Goal: Information Seeking & Learning: Learn about a topic

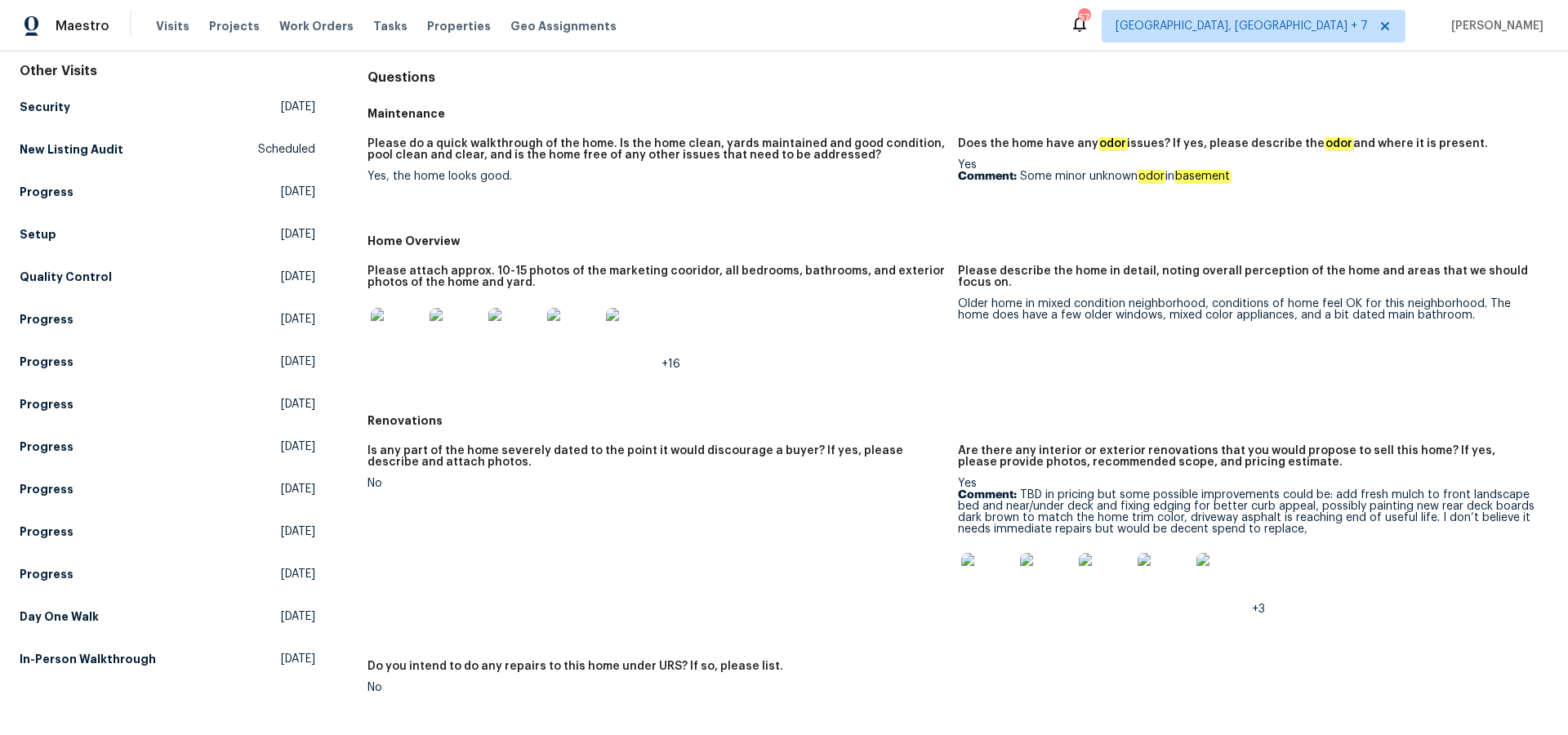
scroll to position [162, 0]
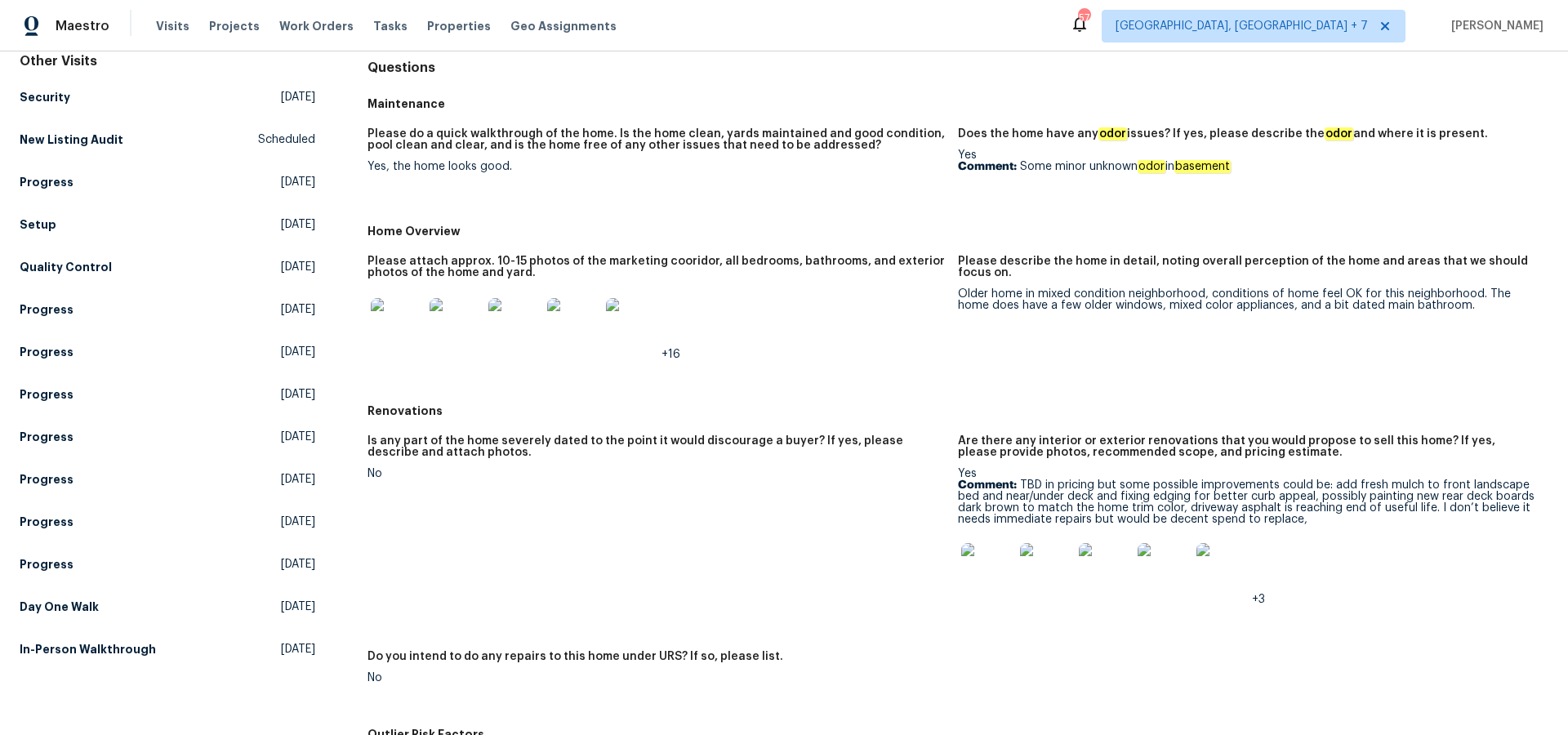
click at [993, 564] on img at bounding box center [988, 569] width 52 height 52
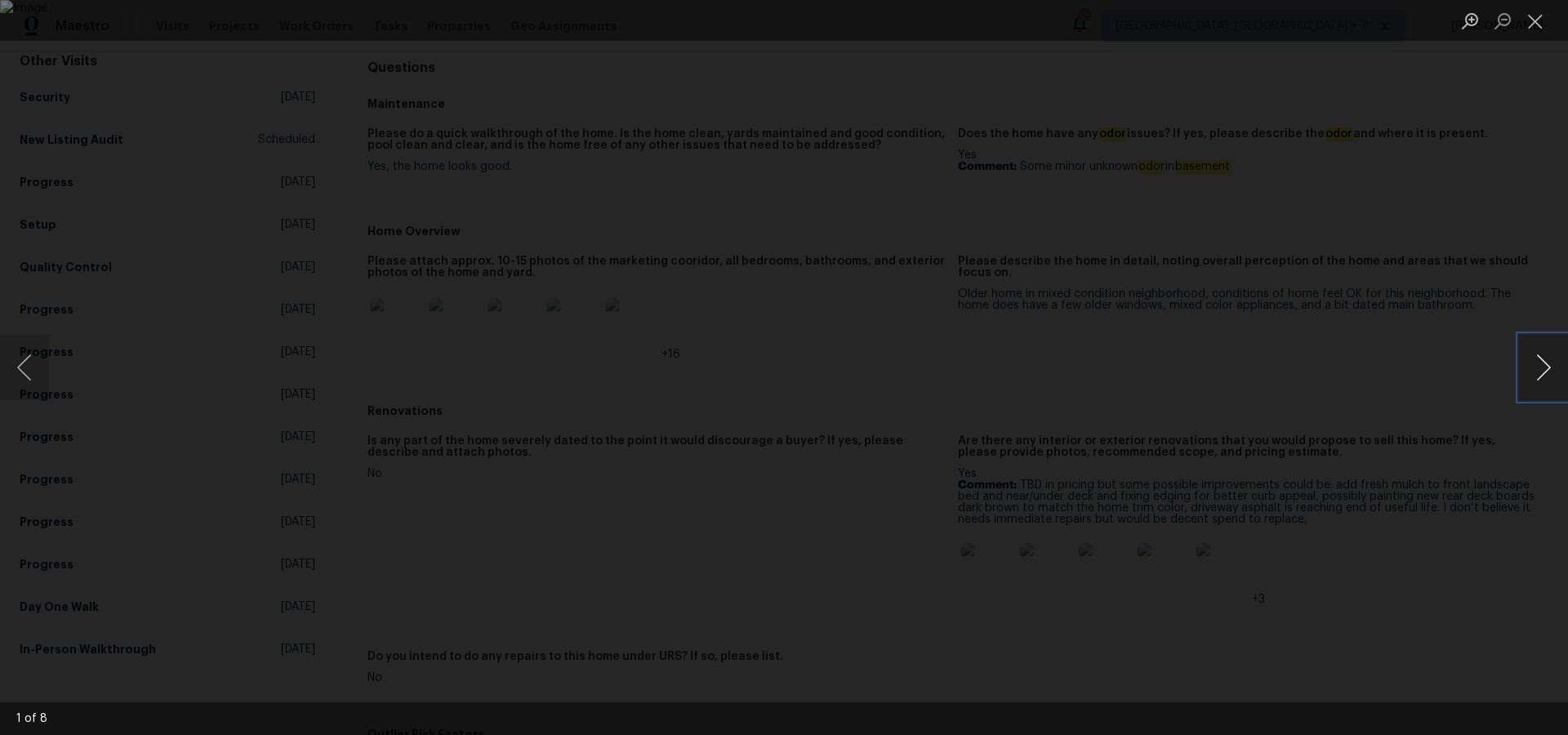
click at [1538, 368] on button "Next image" at bounding box center [1543, 367] width 49 height 65
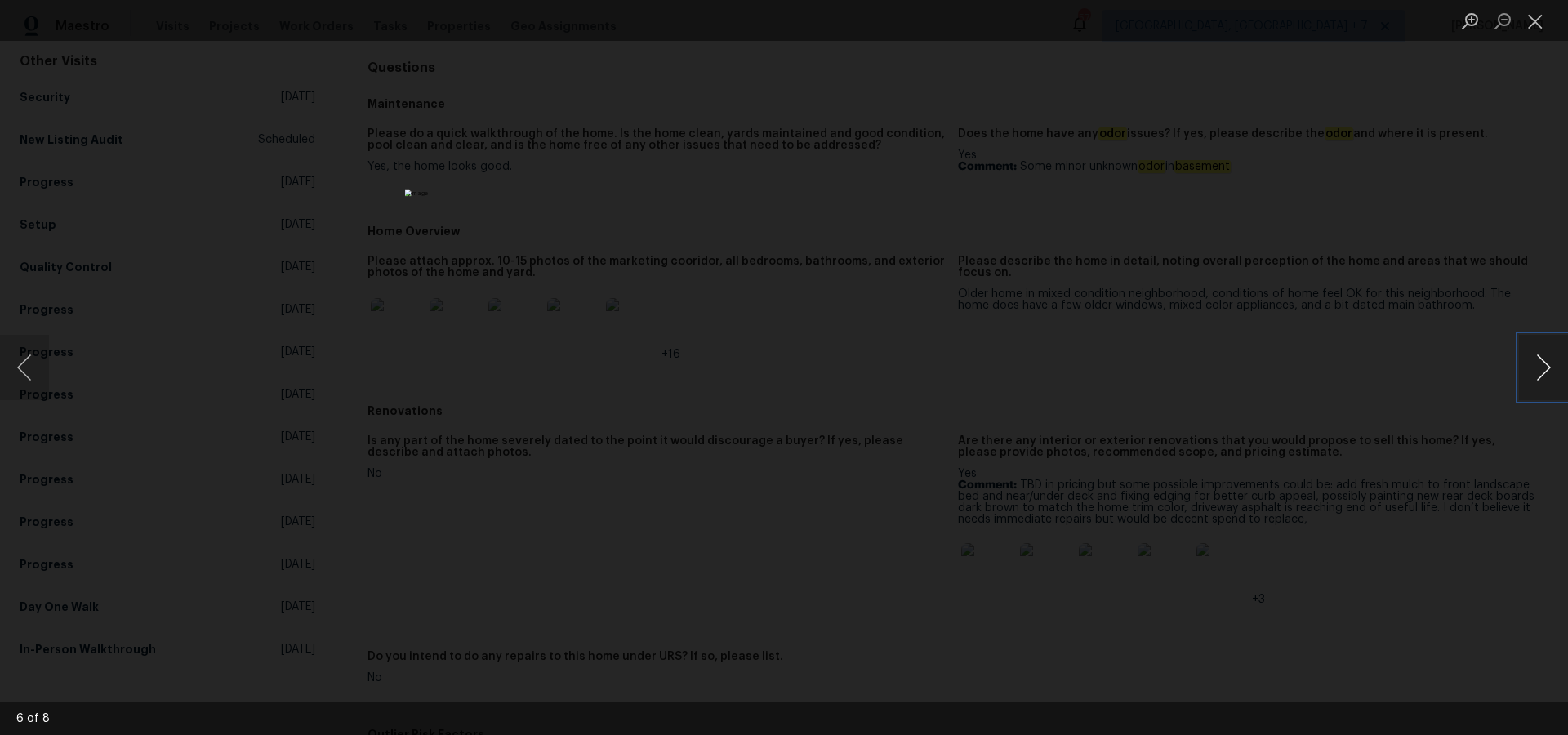
click at [1538, 368] on button "Next image" at bounding box center [1543, 367] width 49 height 65
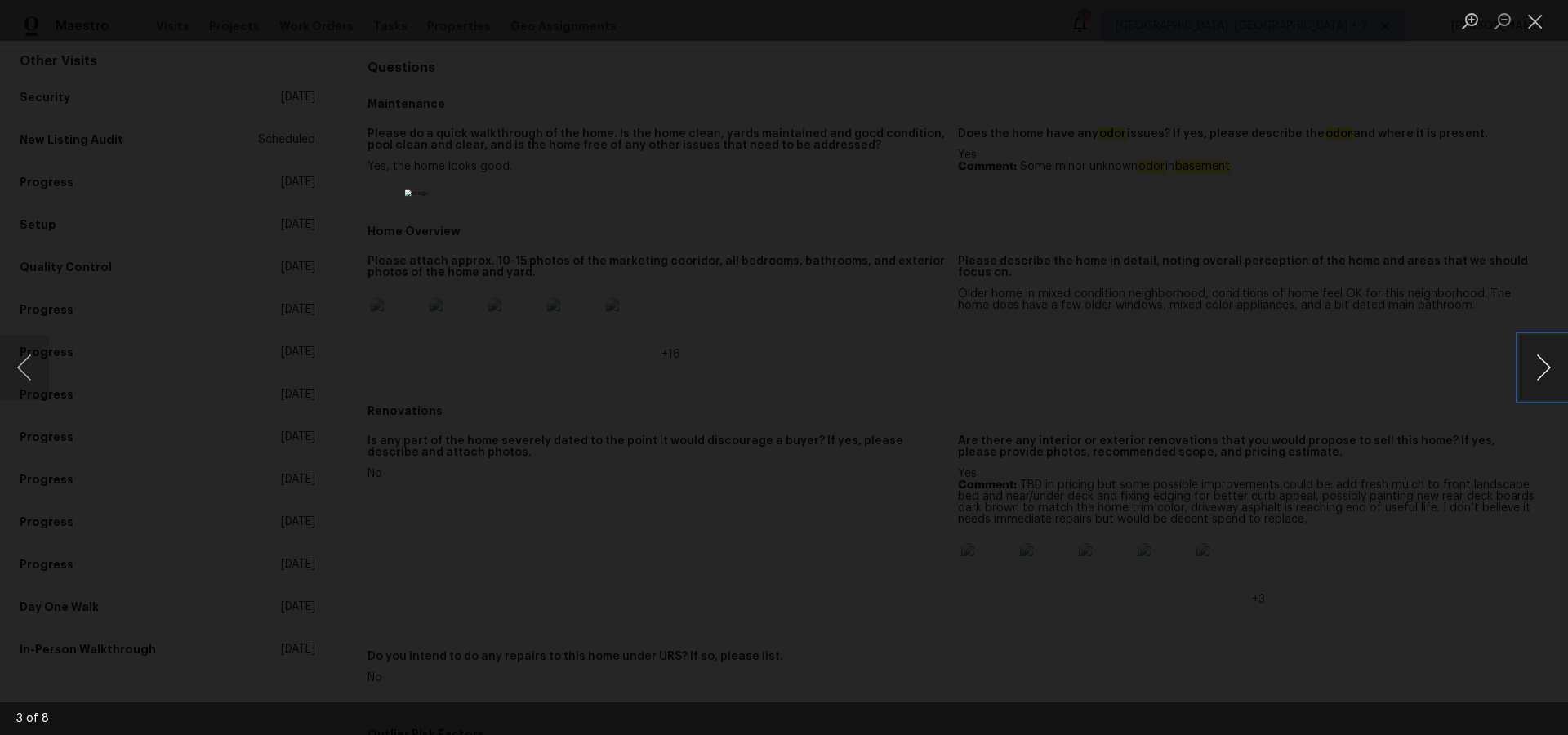
click at [1538, 368] on button "Next image" at bounding box center [1543, 367] width 49 height 65
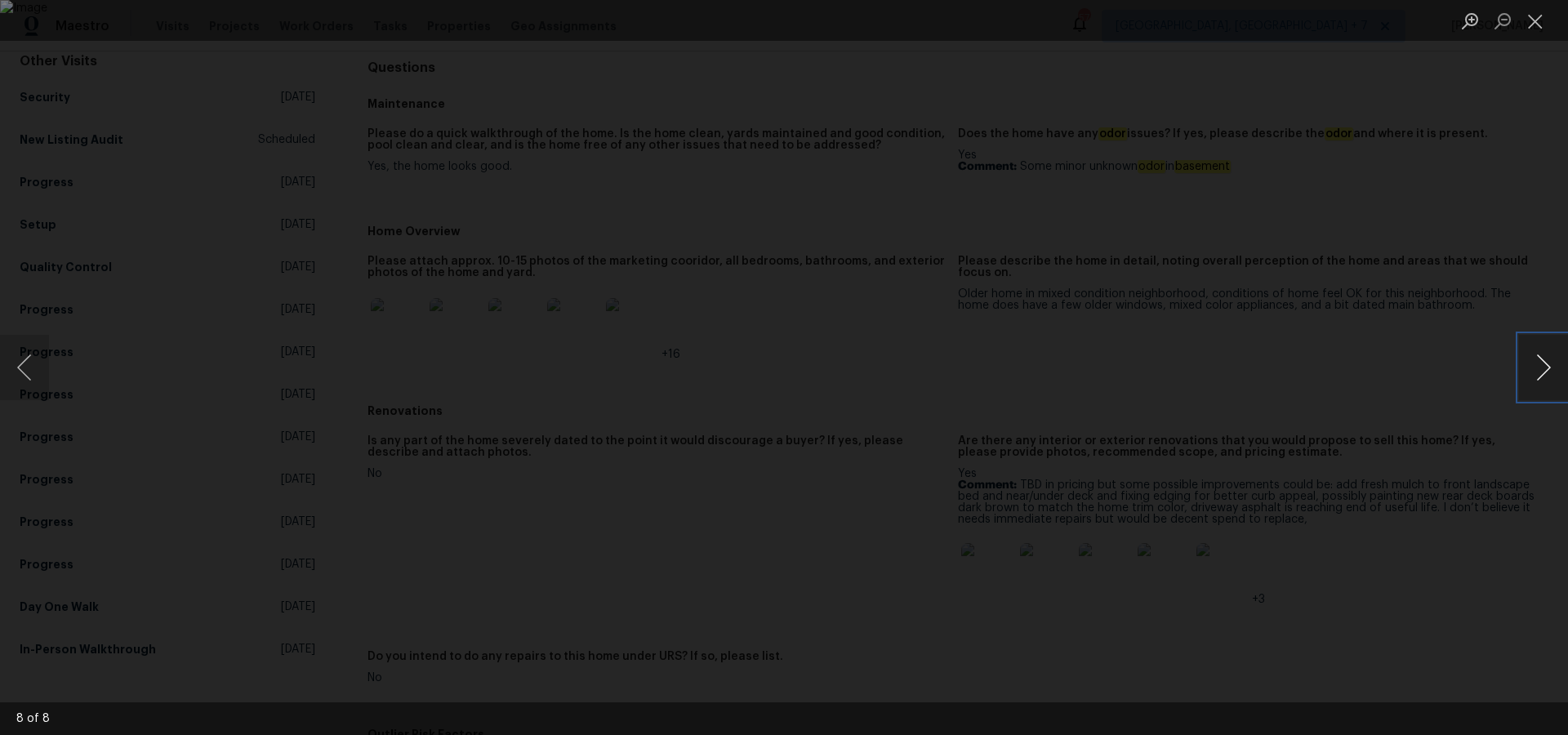
click at [1538, 368] on button "Next image" at bounding box center [1543, 367] width 49 height 65
click at [1543, 18] on button "Close lightbox" at bounding box center [1535, 21] width 33 height 29
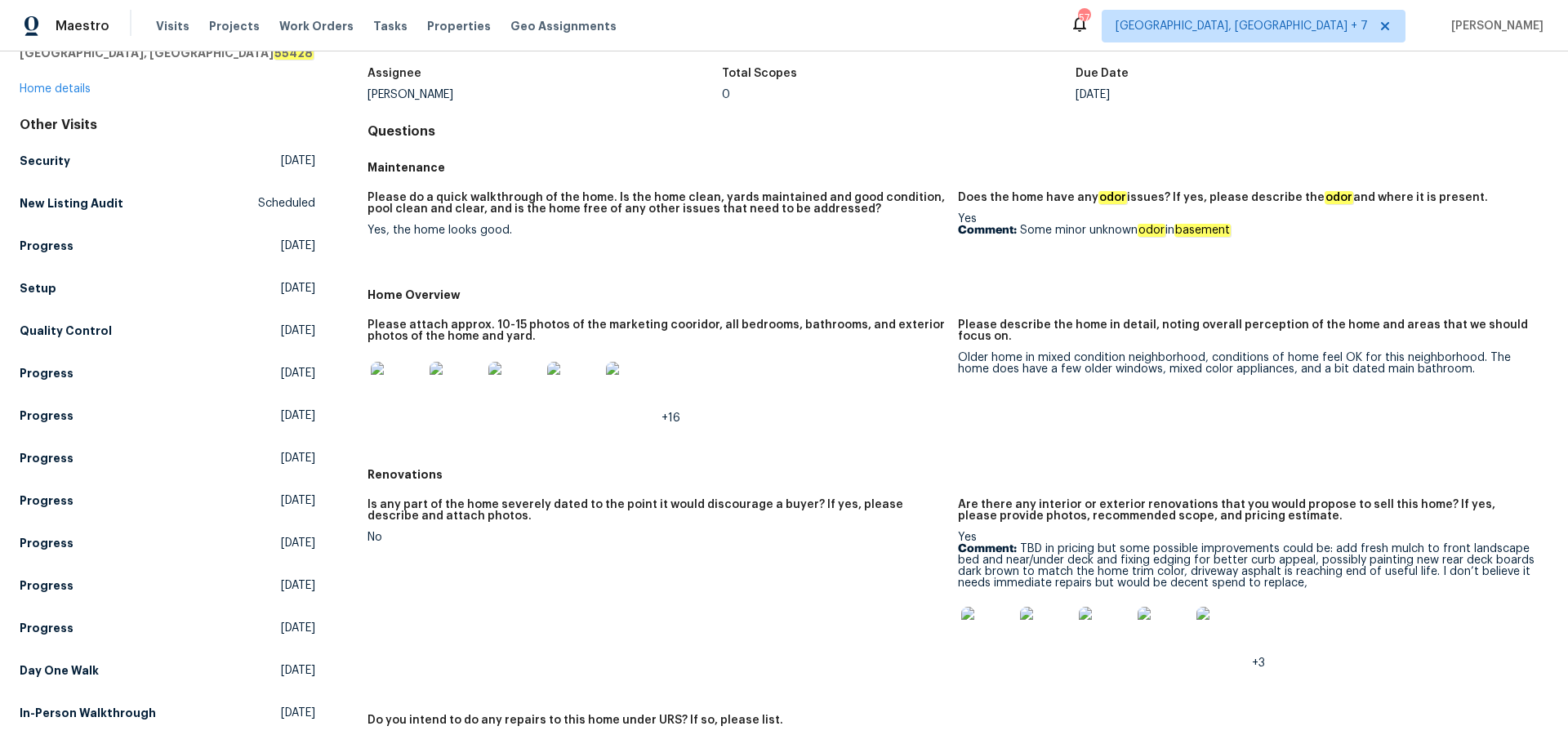
scroll to position [87, 0]
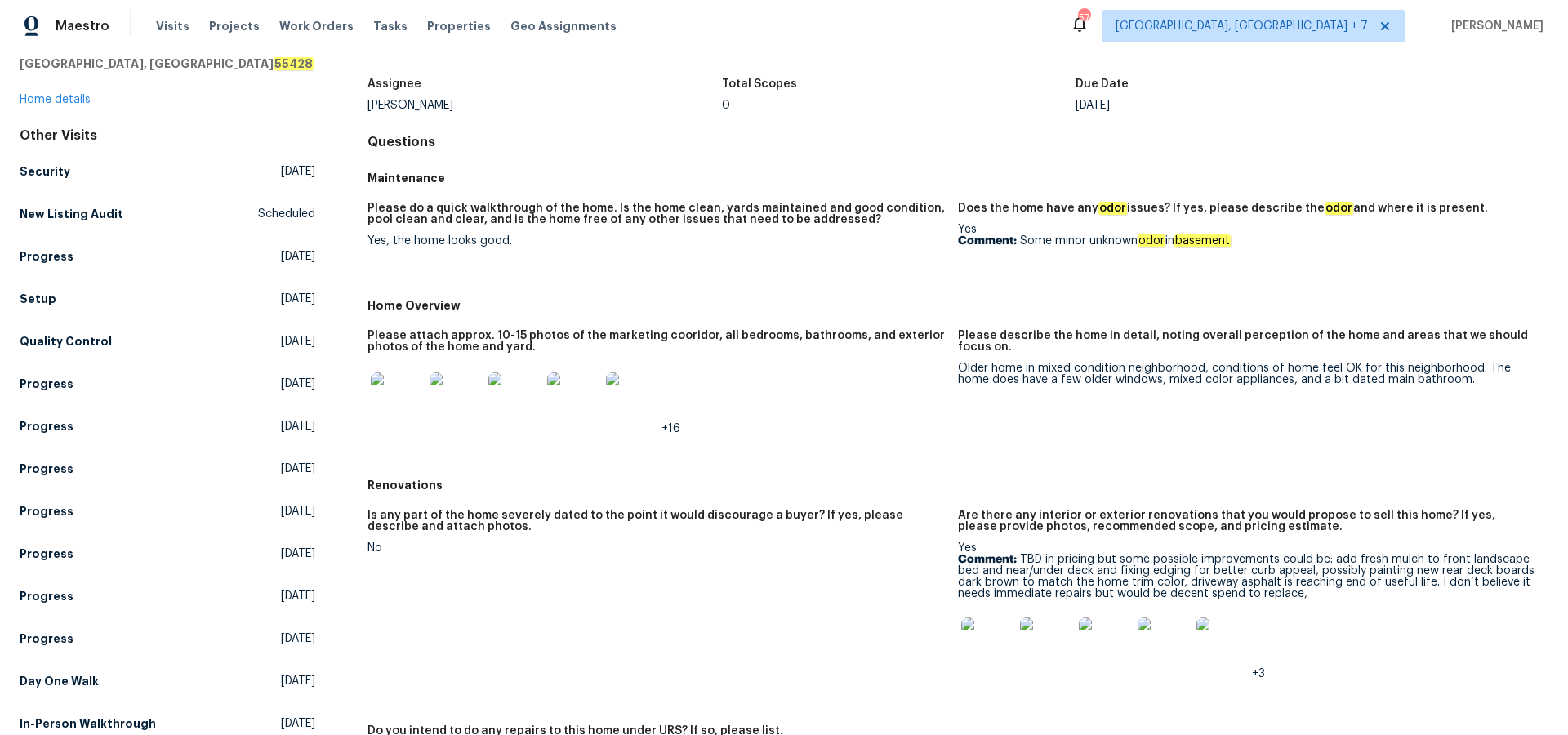
click at [388, 393] on img at bounding box center [397, 398] width 52 height 52
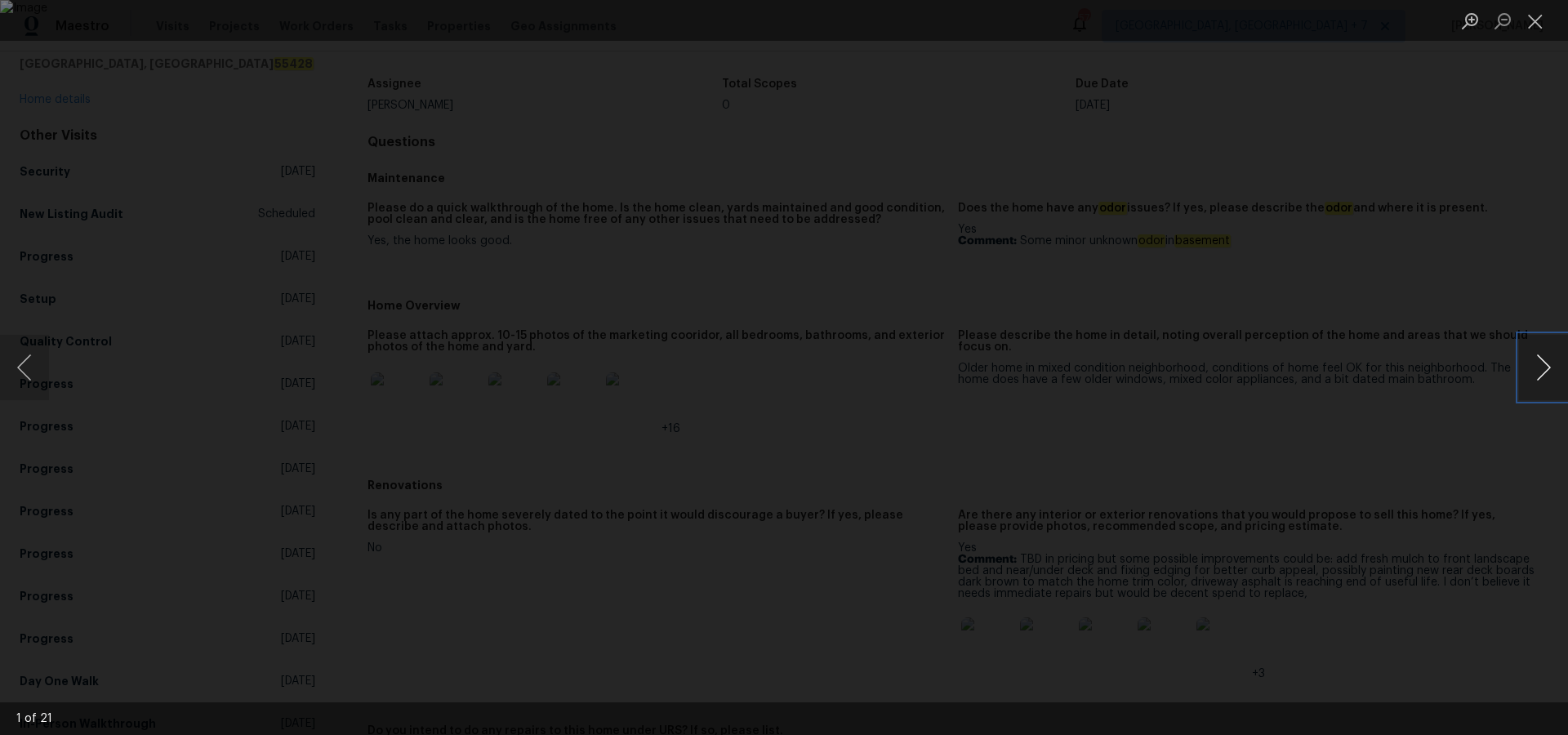
click at [1543, 365] on button "Next image" at bounding box center [1543, 367] width 49 height 65
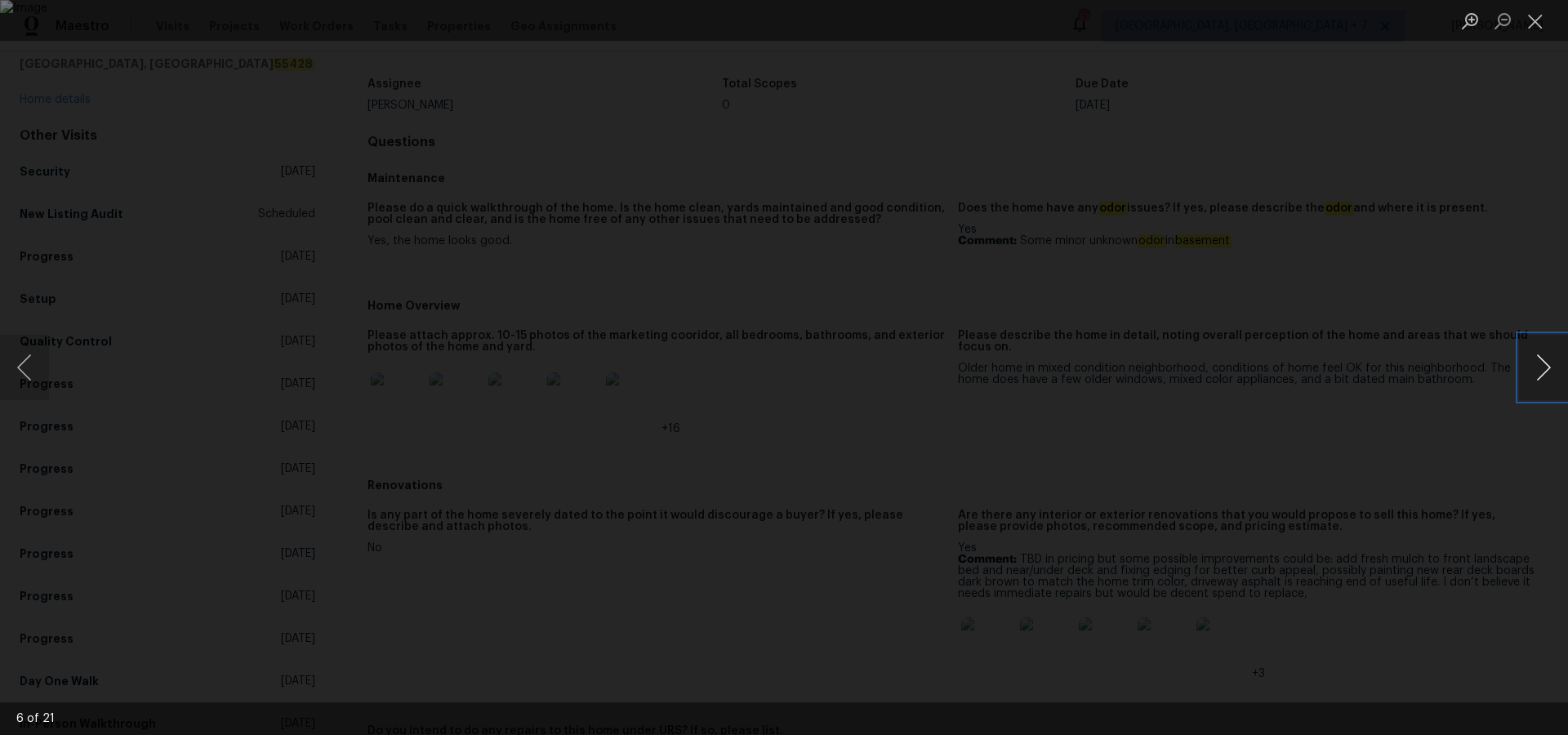
click at [1543, 365] on button "Next image" at bounding box center [1543, 367] width 49 height 65
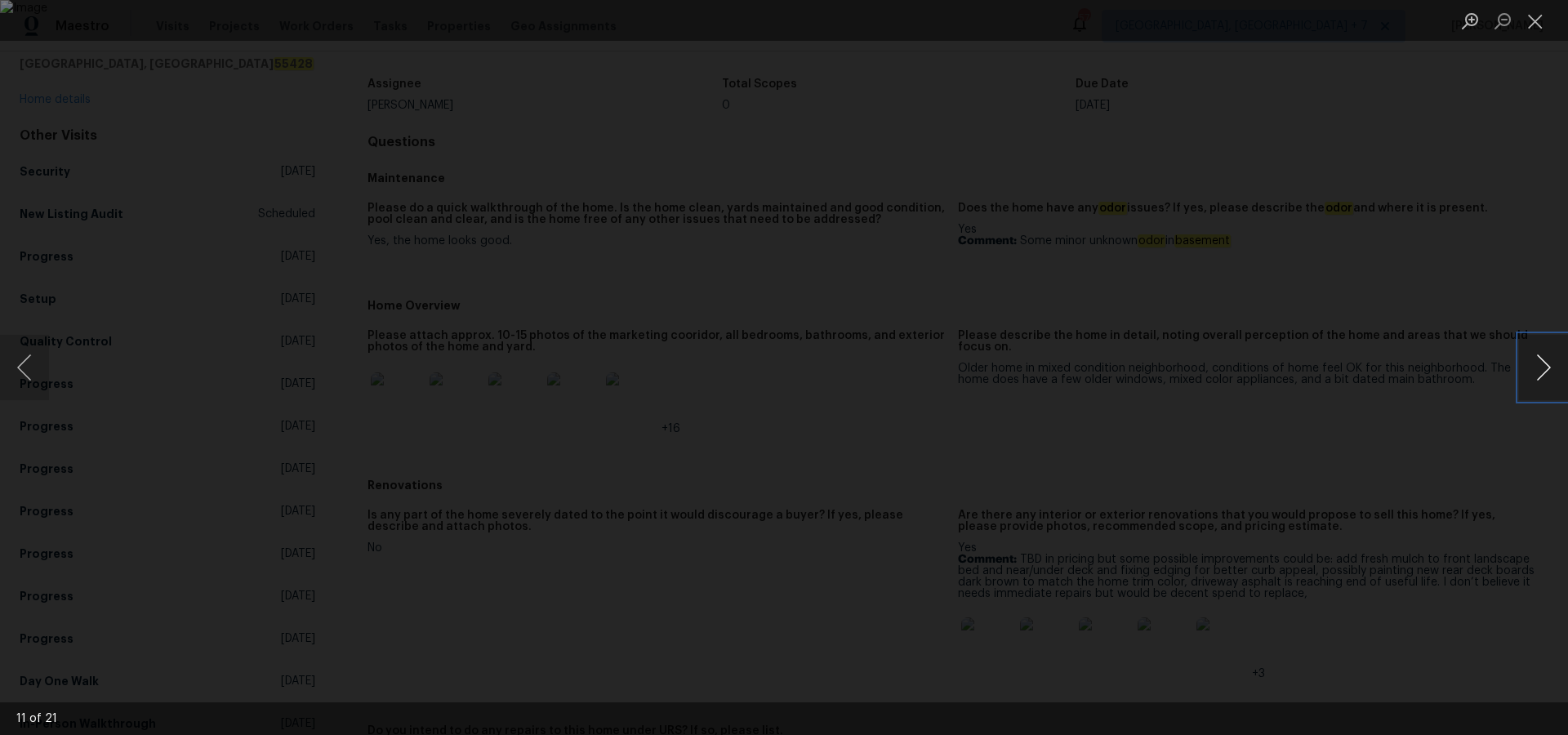
click at [1543, 365] on button "Next image" at bounding box center [1543, 367] width 49 height 65
click at [36, 363] on button "Previous image" at bounding box center [25, 367] width 49 height 65
click at [1543, 364] on button "Next image" at bounding box center [1543, 367] width 49 height 65
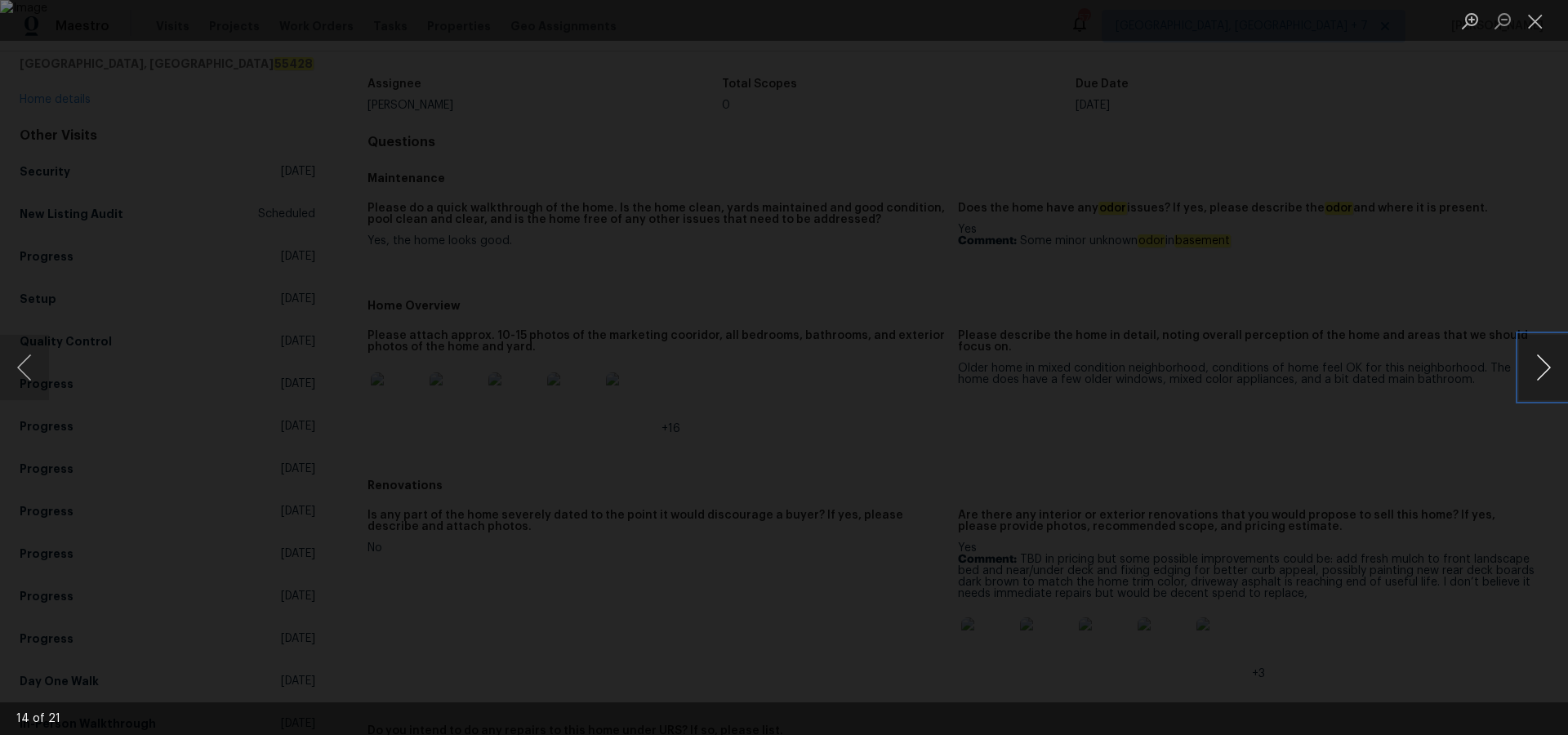
click at [1543, 364] on button "Next image" at bounding box center [1543, 367] width 49 height 65
click at [1529, 23] on button "Close lightbox" at bounding box center [1535, 21] width 33 height 29
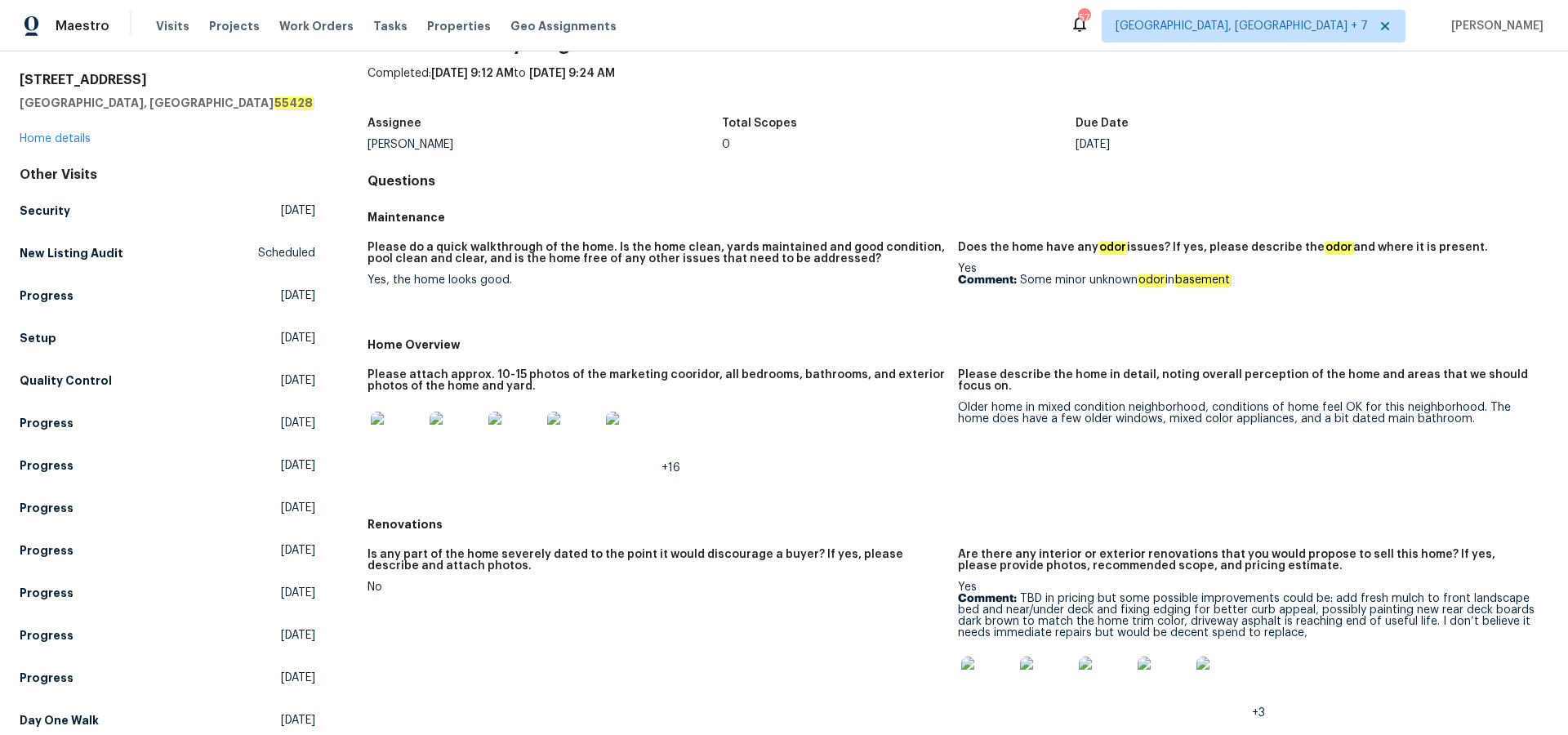
scroll to position [60, 0]
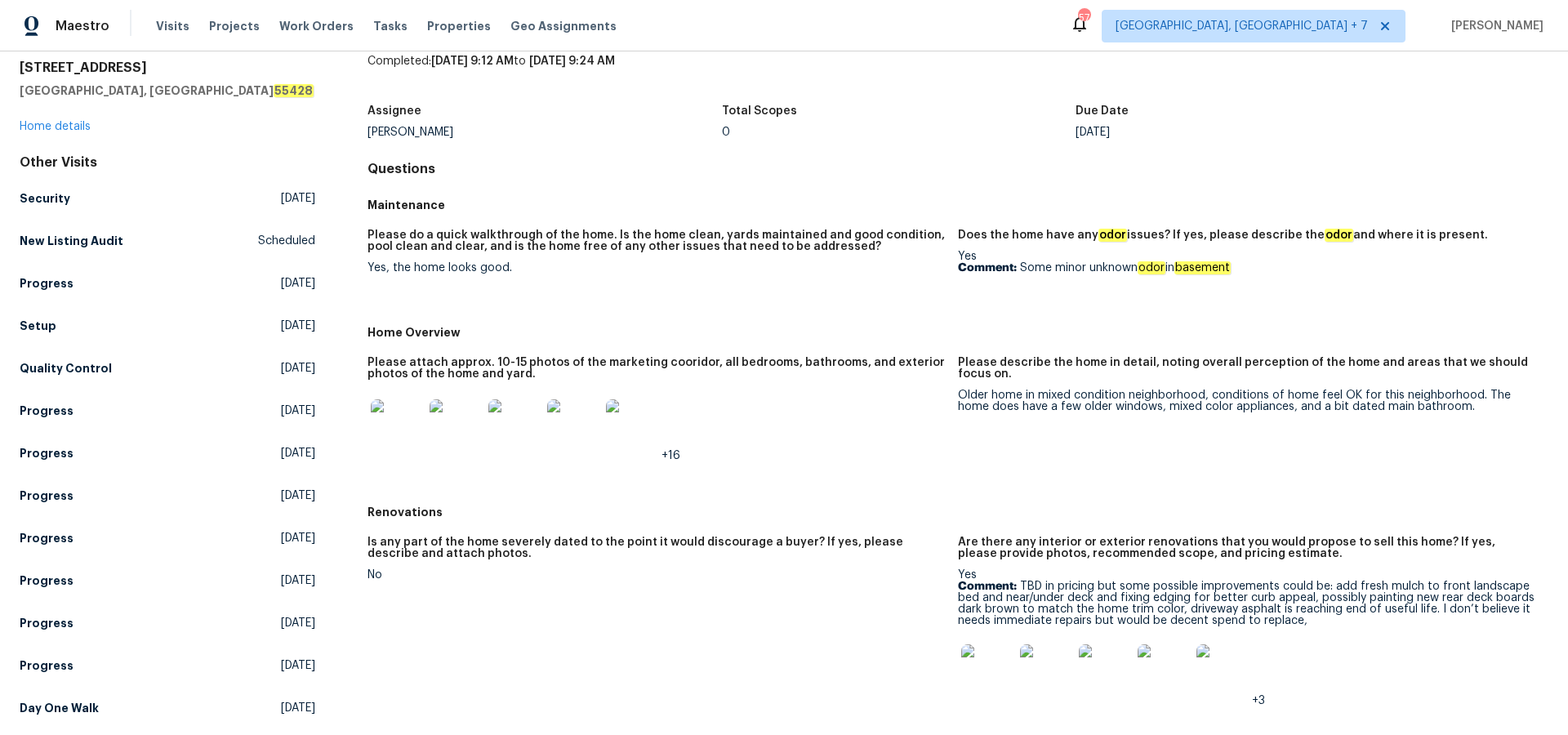
click at [630, 431] on img at bounding box center [632, 425] width 52 height 52
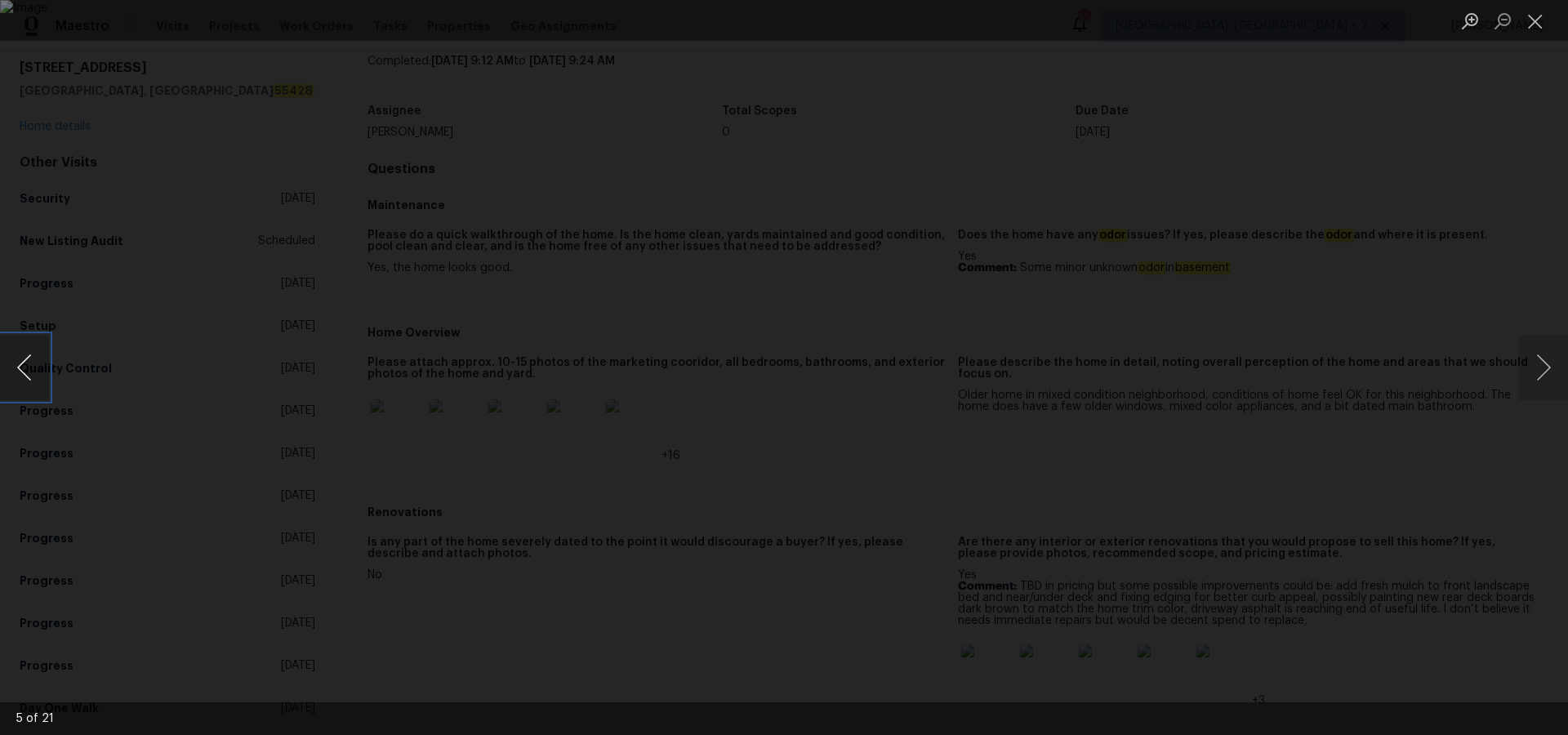
click at [20, 371] on button "Previous image" at bounding box center [25, 367] width 49 height 65
click at [30, 371] on button "Previous image" at bounding box center [25, 367] width 49 height 65
click at [1551, 371] on button "Next image" at bounding box center [1543, 367] width 49 height 65
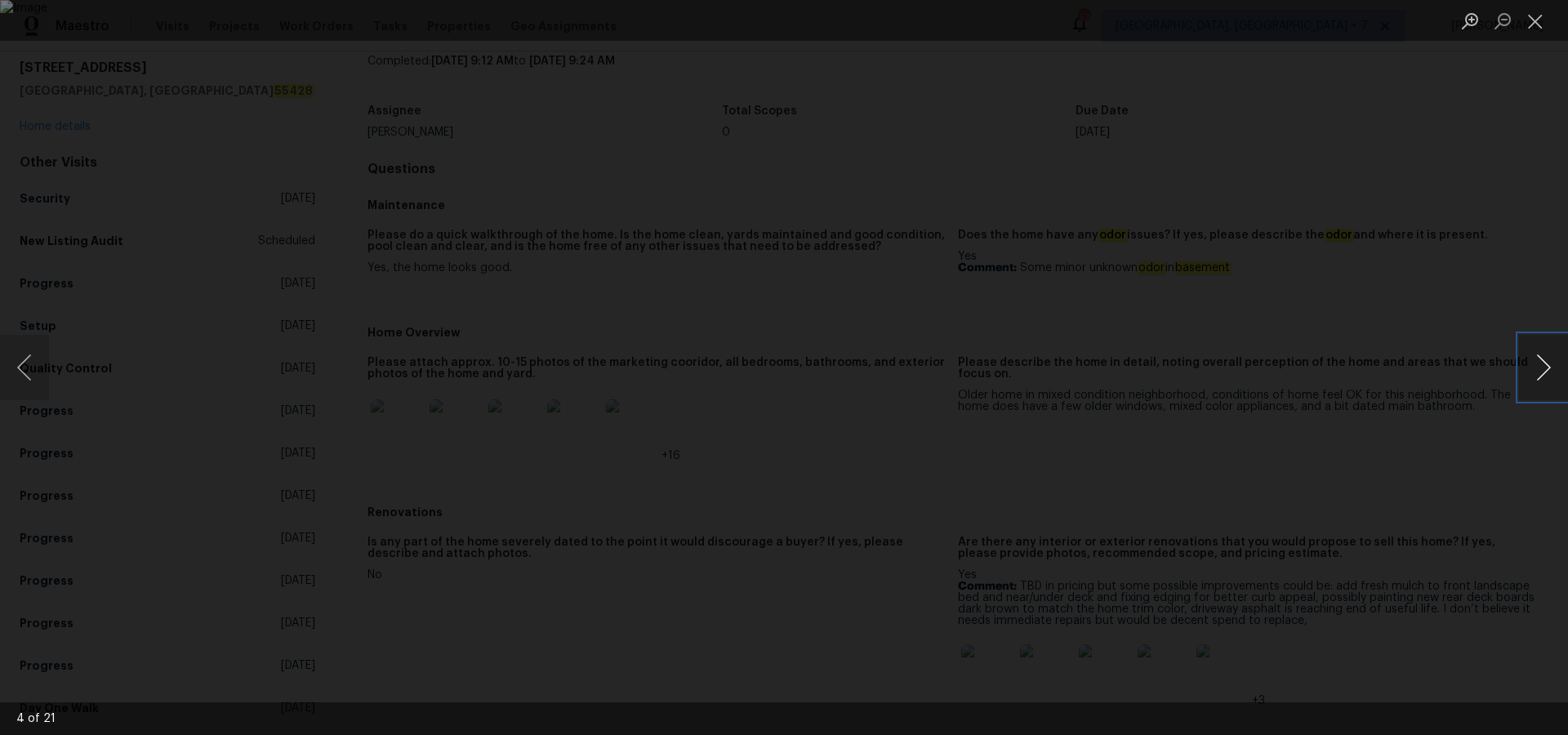
click at [1551, 371] on button "Next image" at bounding box center [1543, 367] width 49 height 65
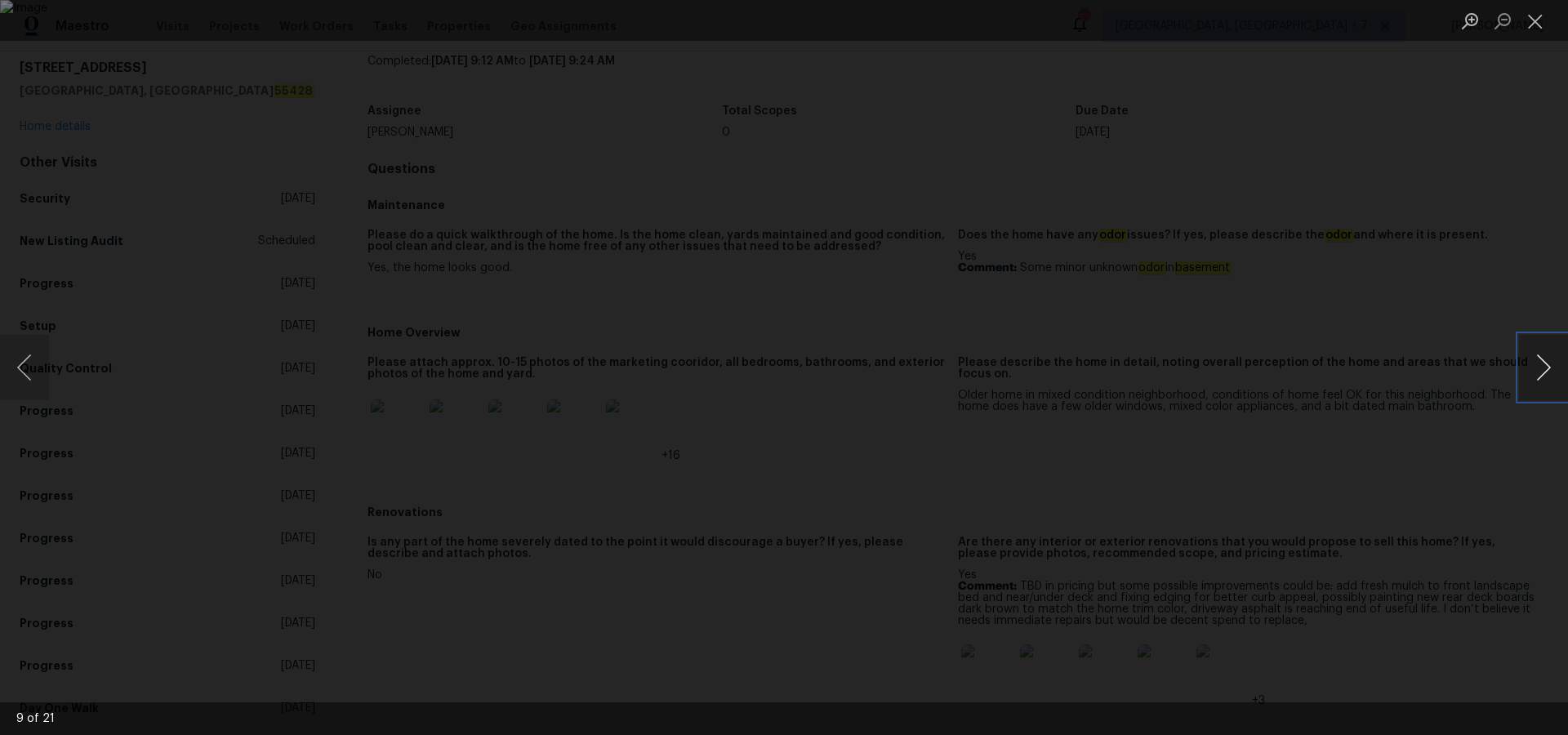
click at [1551, 371] on button "Next image" at bounding box center [1543, 367] width 49 height 65
click at [34, 374] on button "Previous image" at bounding box center [25, 367] width 49 height 65
click at [1542, 355] on button "Next image" at bounding box center [1543, 367] width 49 height 65
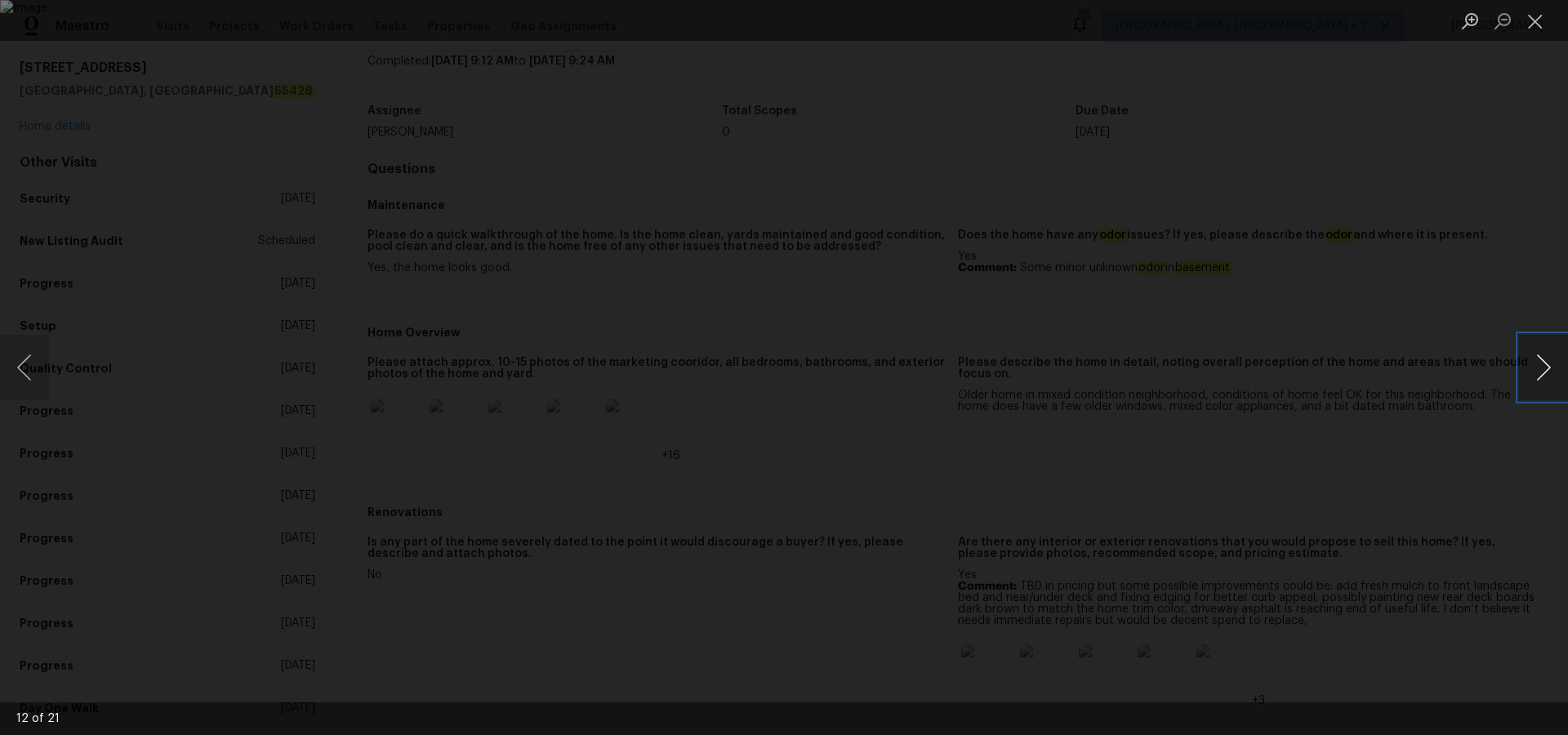
click at [1542, 355] on button "Next image" at bounding box center [1543, 367] width 49 height 65
click at [1536, 23] on button "Close lightbox" at bounding box center [1535, 21] width 33 height 29
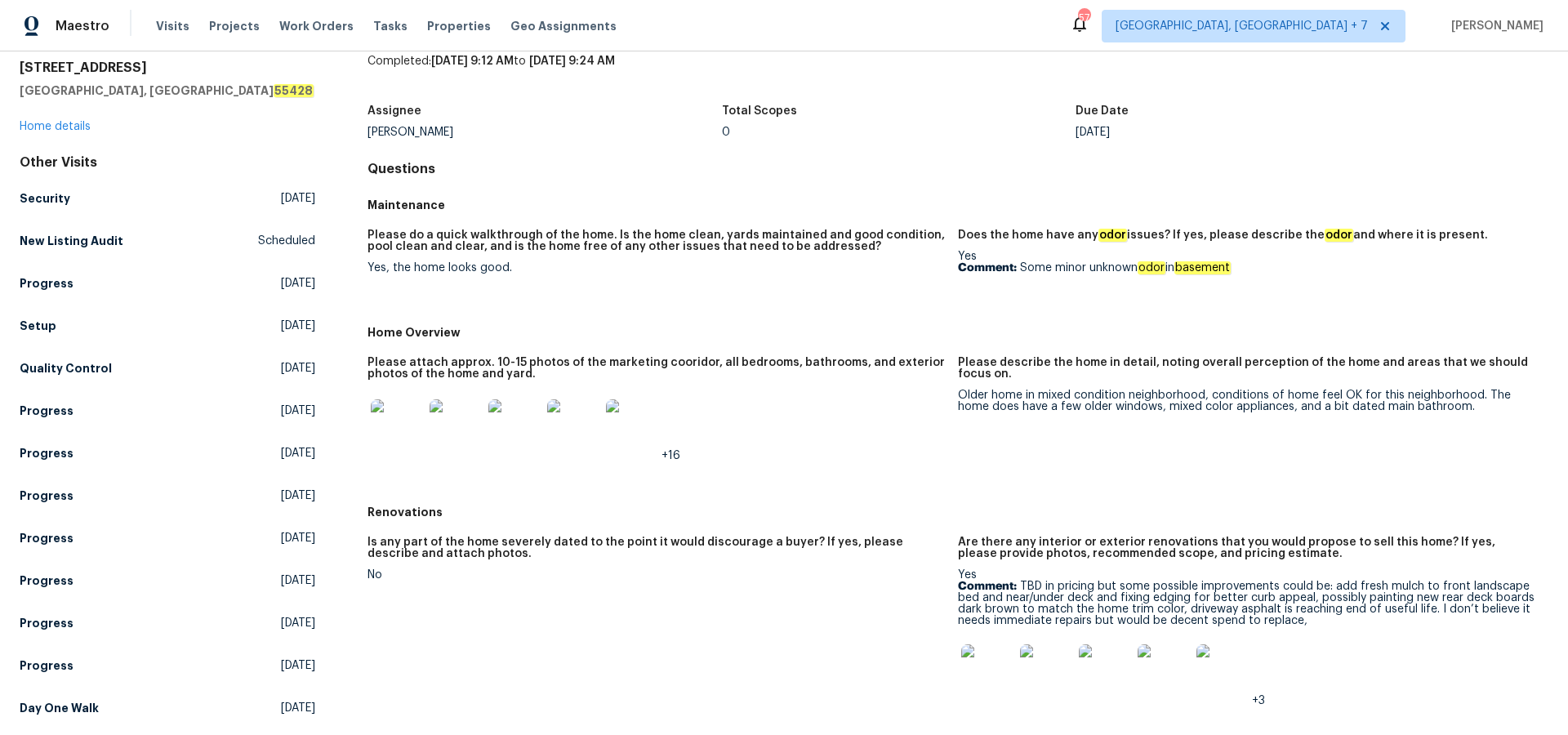
click at [637, 421] on img at bounding box center [632, 425] width 52 height 52
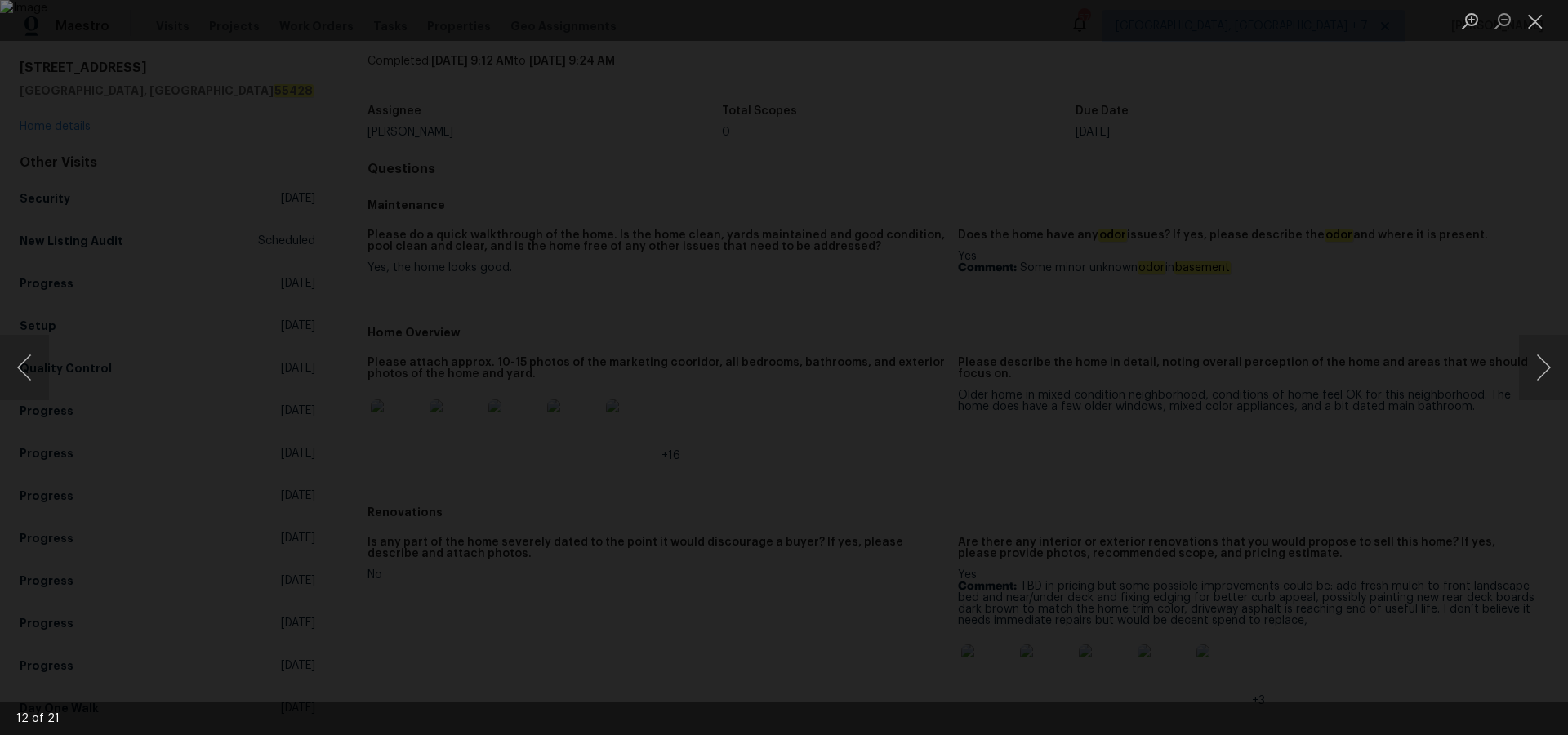
click at [776, 383] on img "Lightbox" at bounding box center [784, 367] width 1568 height 735
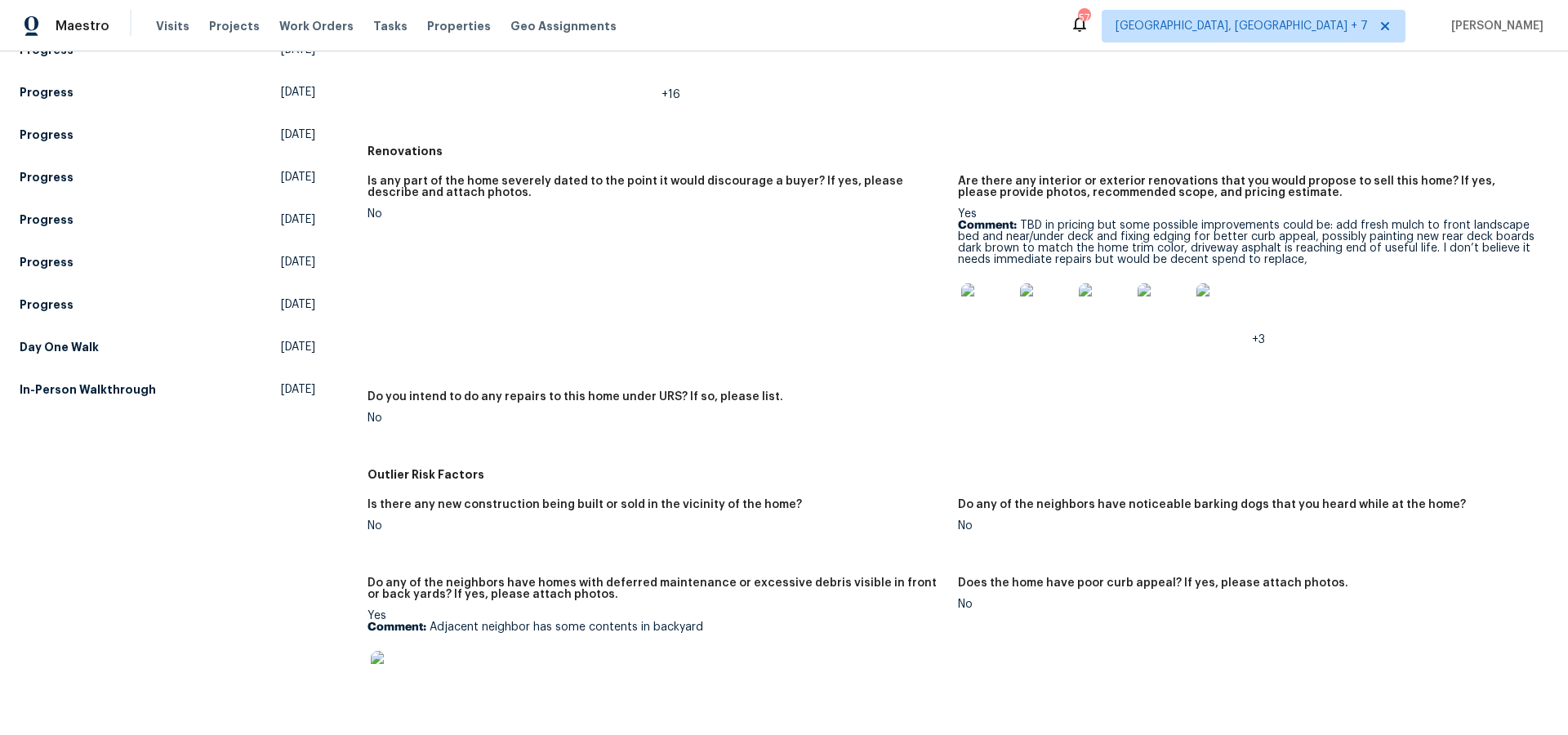
scroll to position [403, 0]
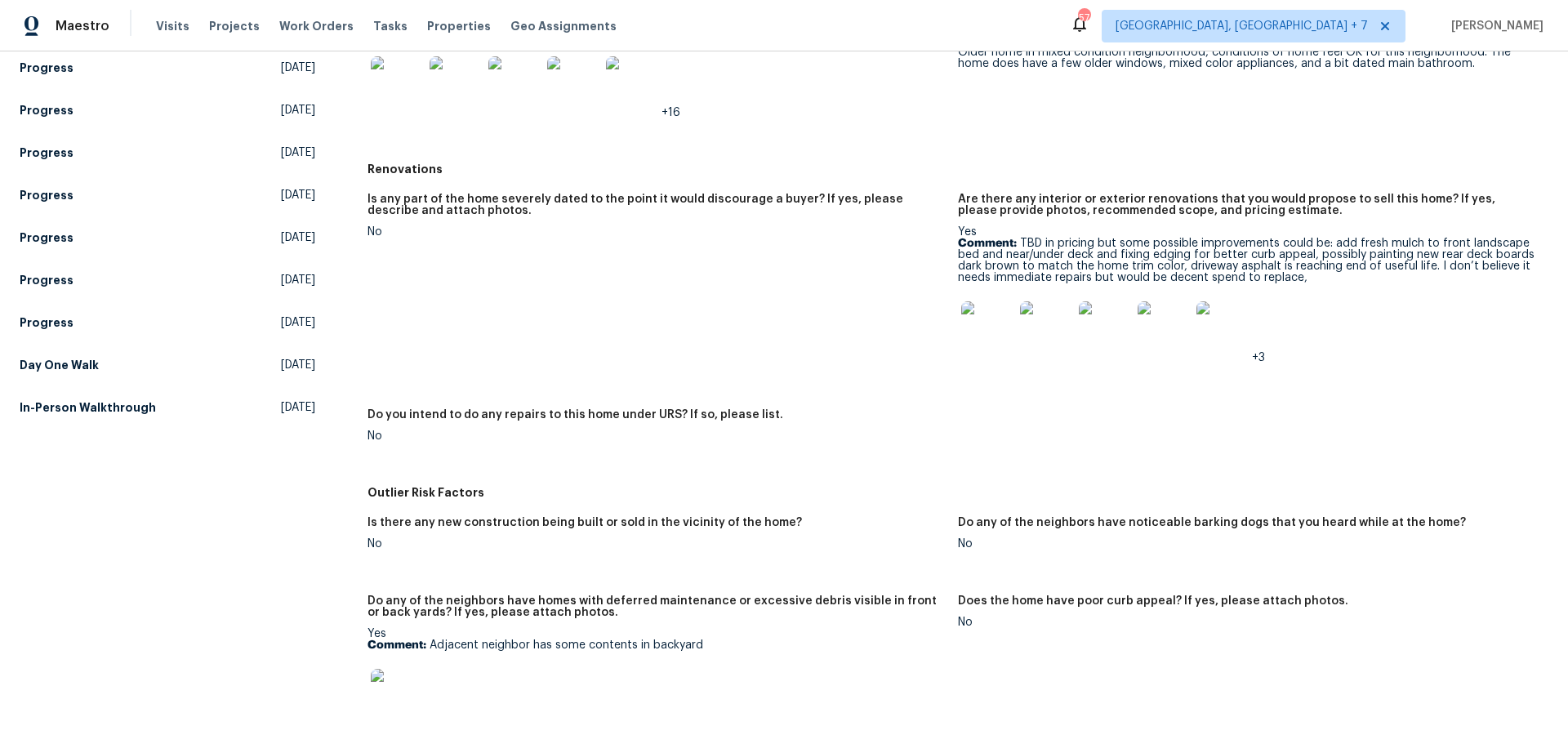
click at [636, 88] on img at bounding box center [632, 83] width 52 height 52
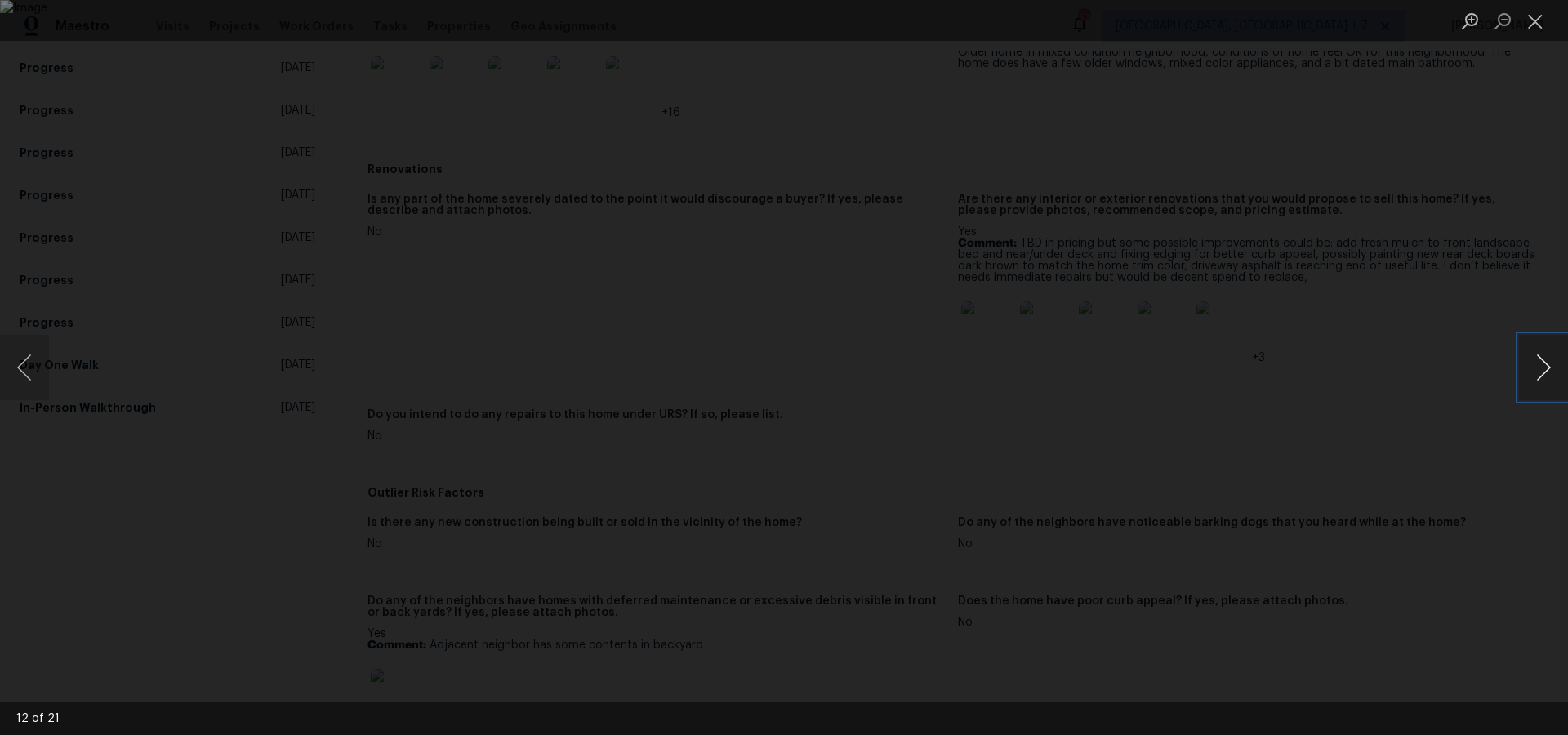
click at [1544, 368] on button "Next image" at bounding box center [1543, 367] width 49 height 65
click at [29, 356] on button "Previous image" at bounding box center [25, 367] width 49 height 65
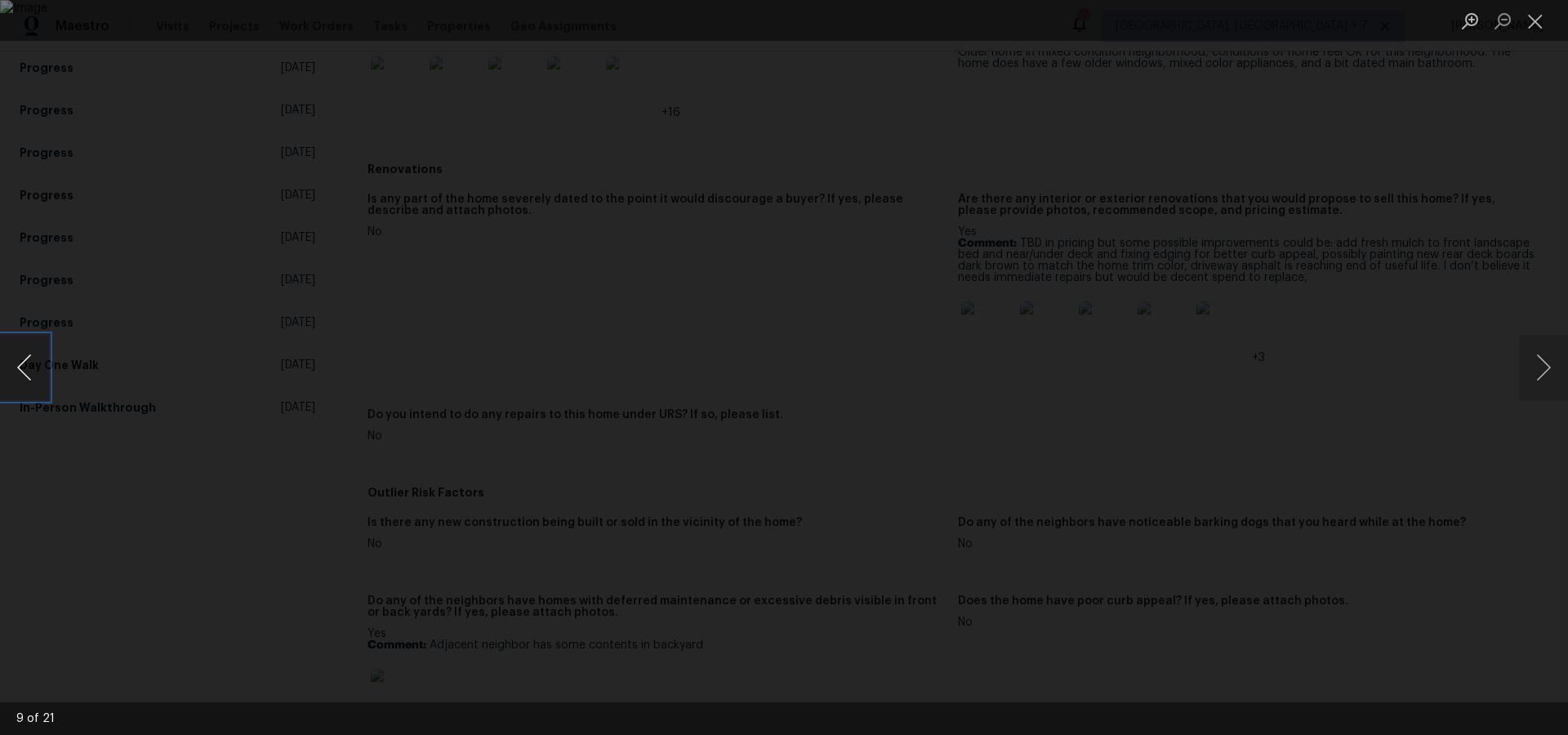
click at [29, 356] on button "Previous image" at bounding box center [25, 367] width 49 height 65
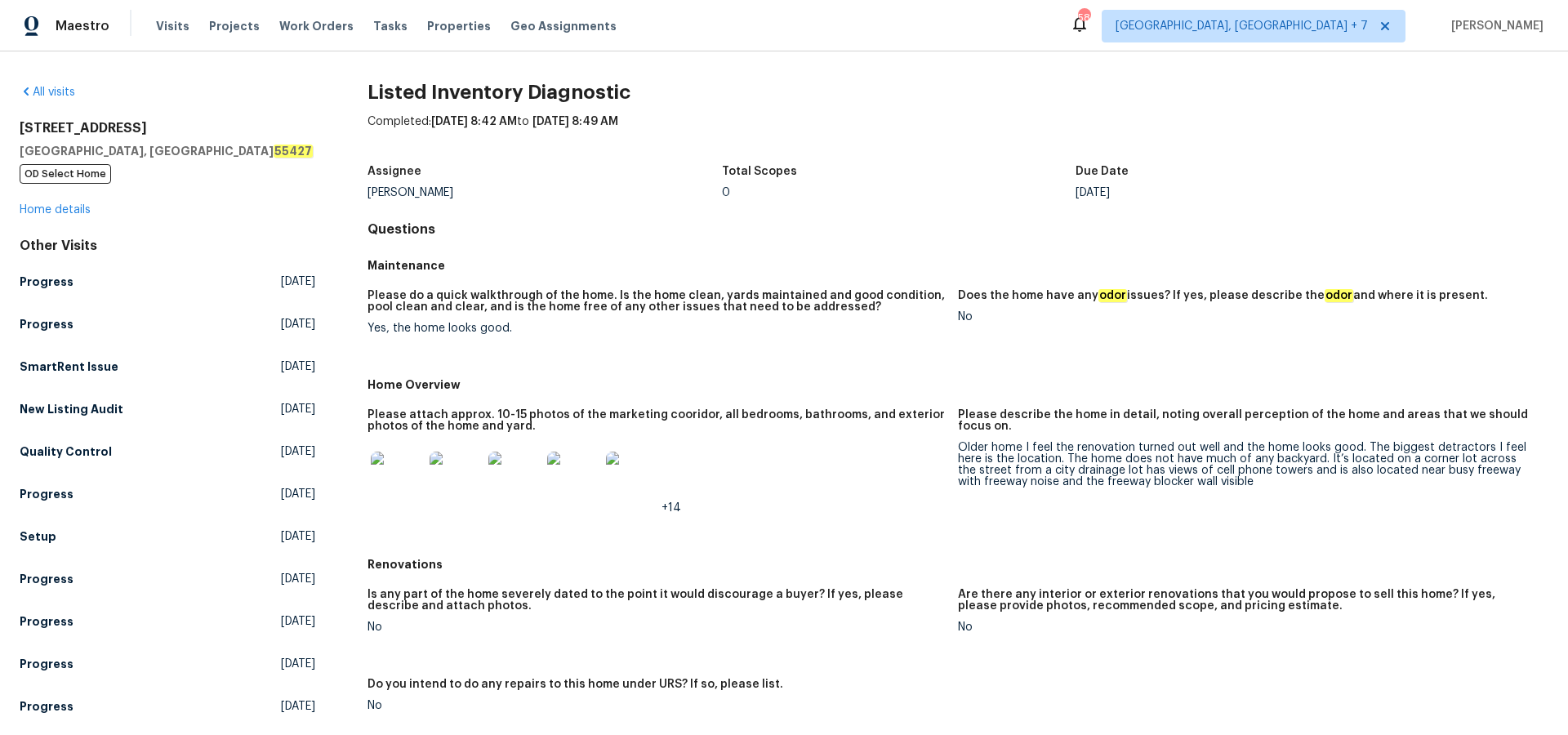
click at [388, 479] on img at bounding box center [397, 478] width 52 height 52
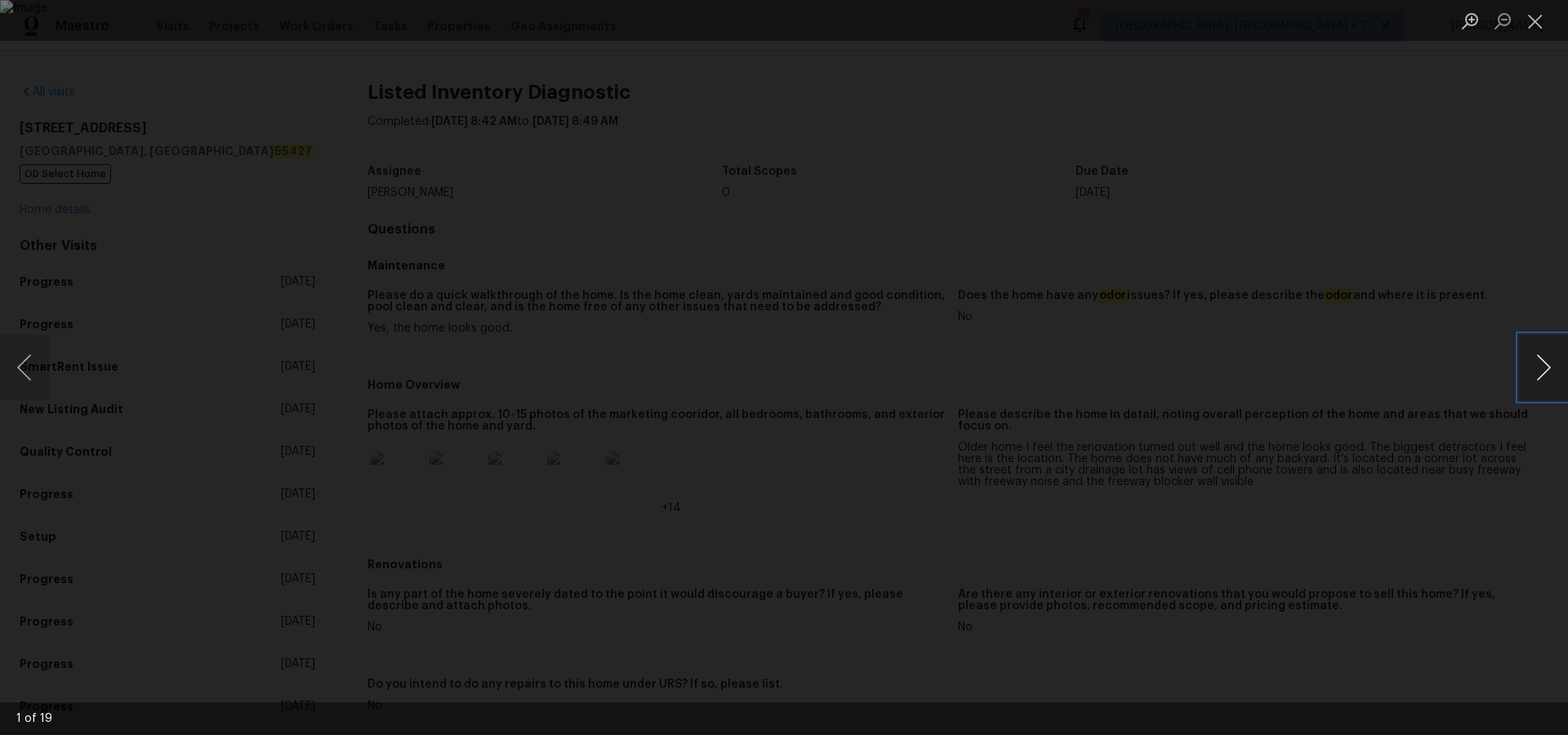
click at [1547, 371] on button "Next image" at bounding box center [1543, 367] width 49 height 65
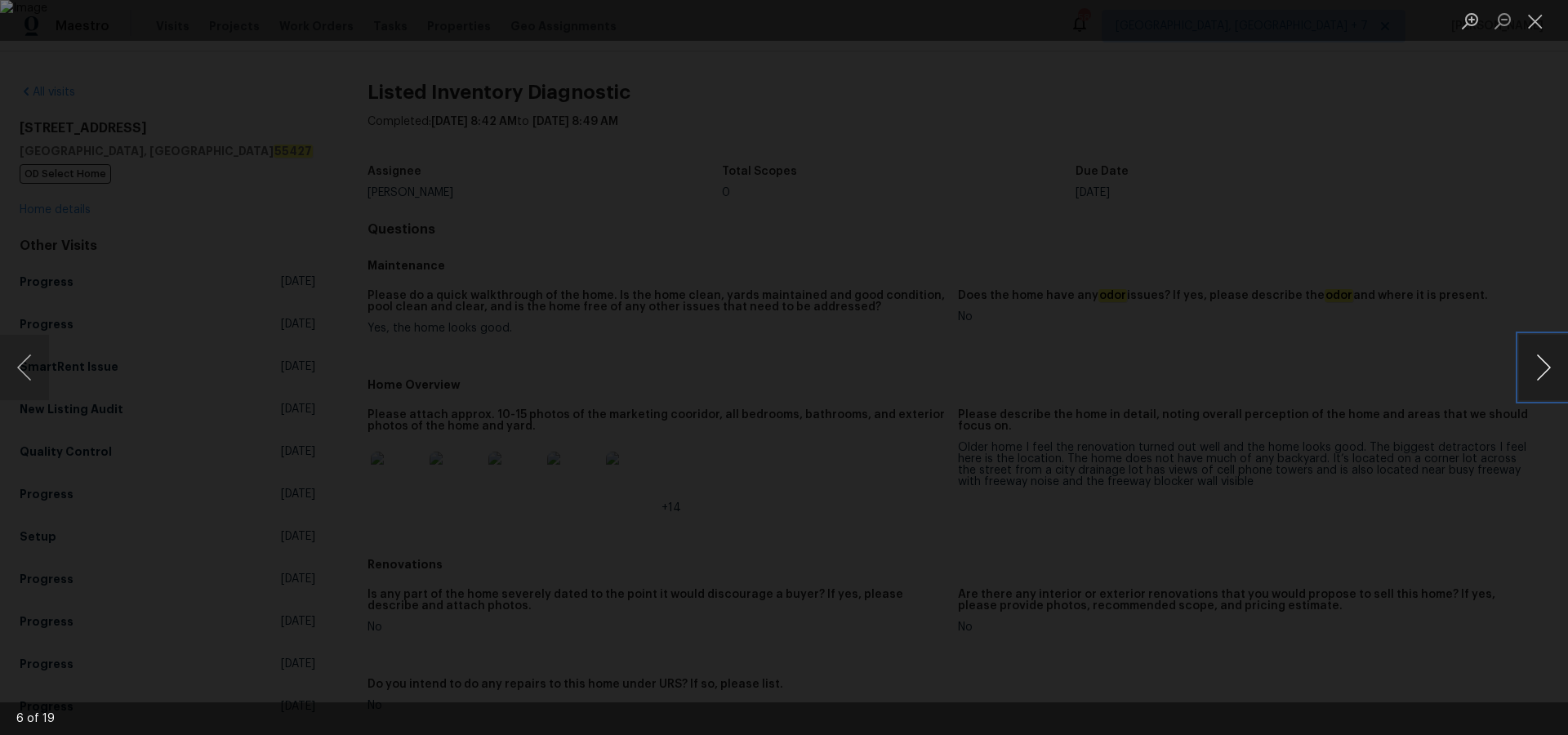
click at [1547, 371] on button "Next image" at bounding box center [1543, 367] width 49 height 65
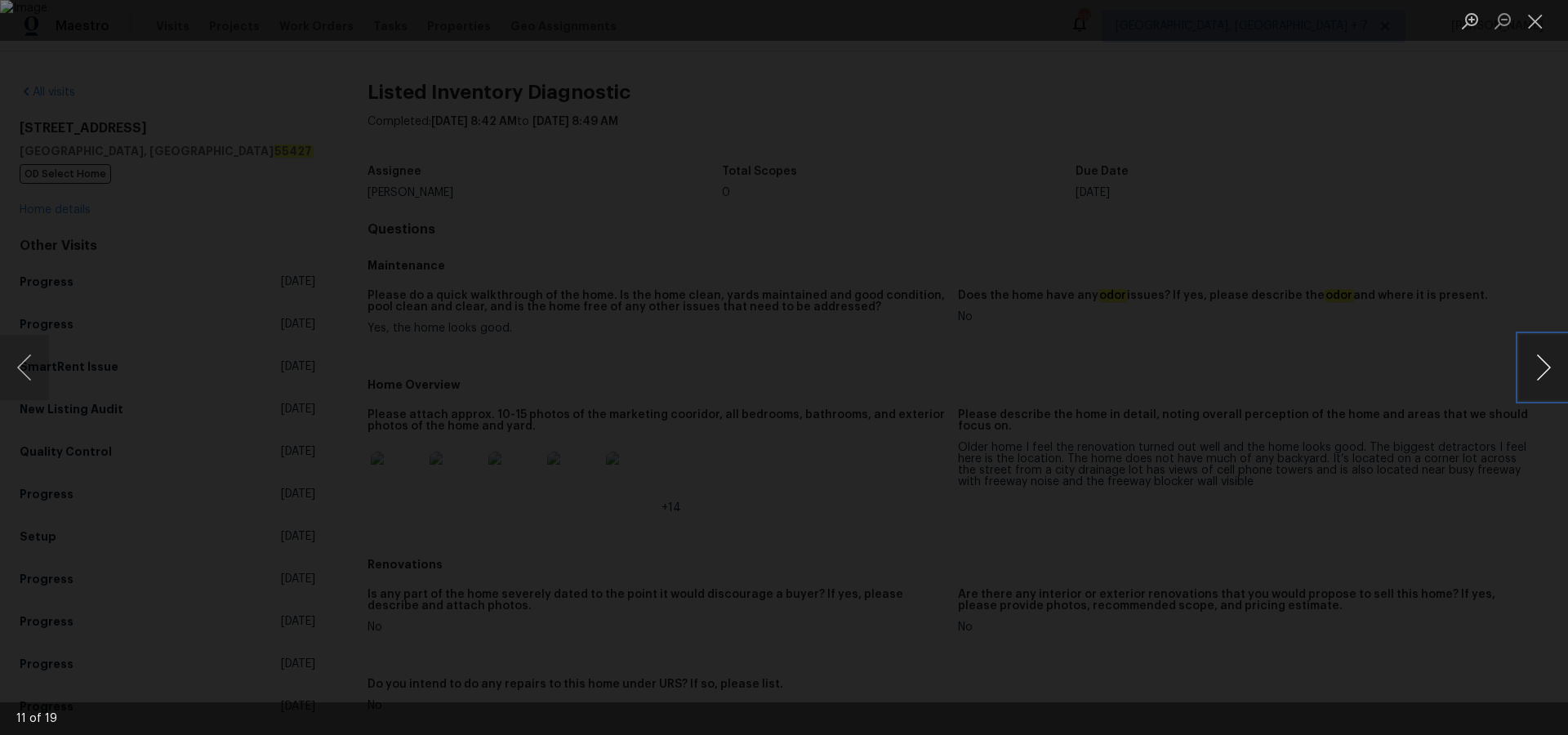
click at [1547, 371] on button "Next image" at bounding box center [1543, 367] width 49 height 65
click at [1533, 23] on button "Close lightbox" at bounding box center [1535, 21] width 33 height 29
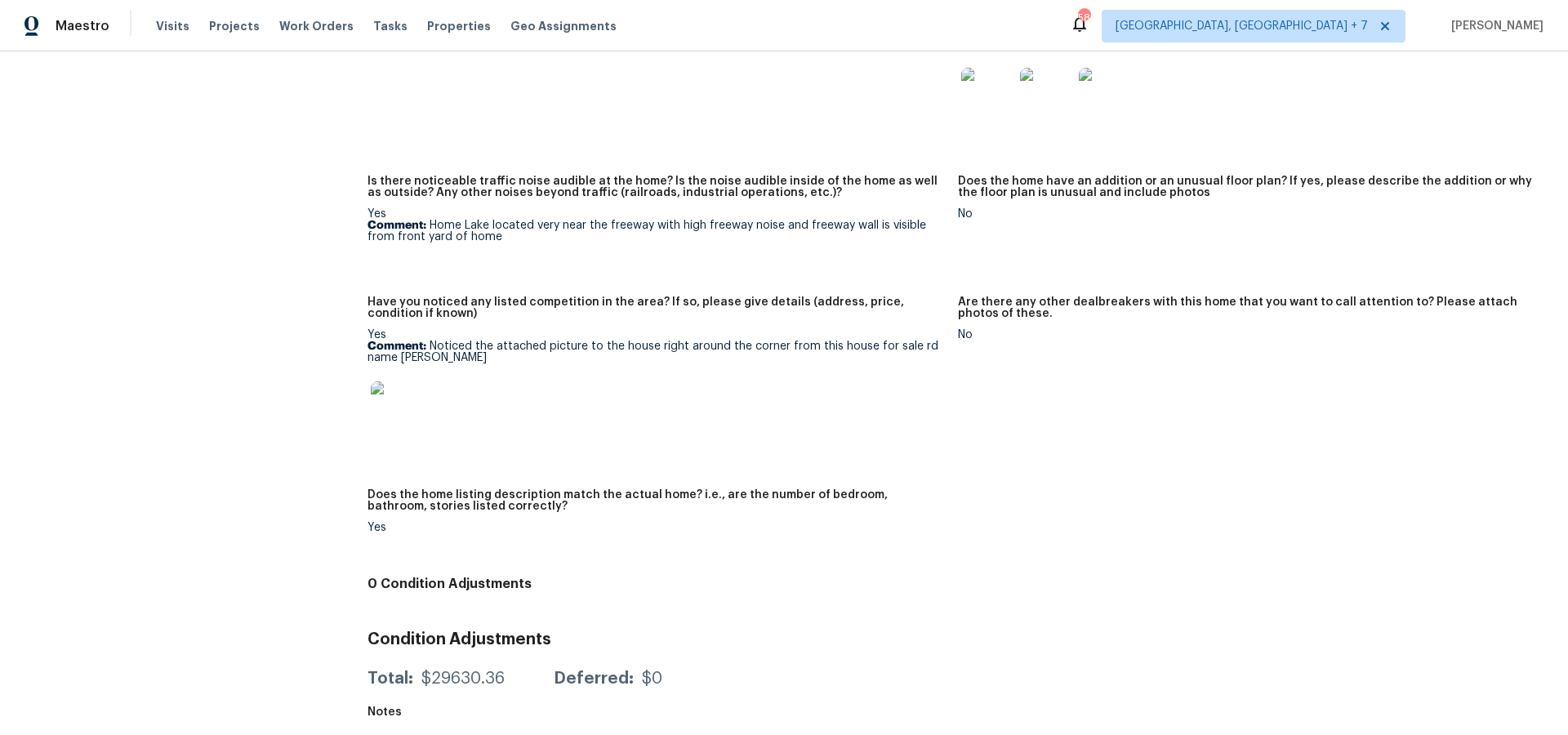
scroll to position [976, 0]
